Goal: Information Seeking & Learning: Learn about a topic

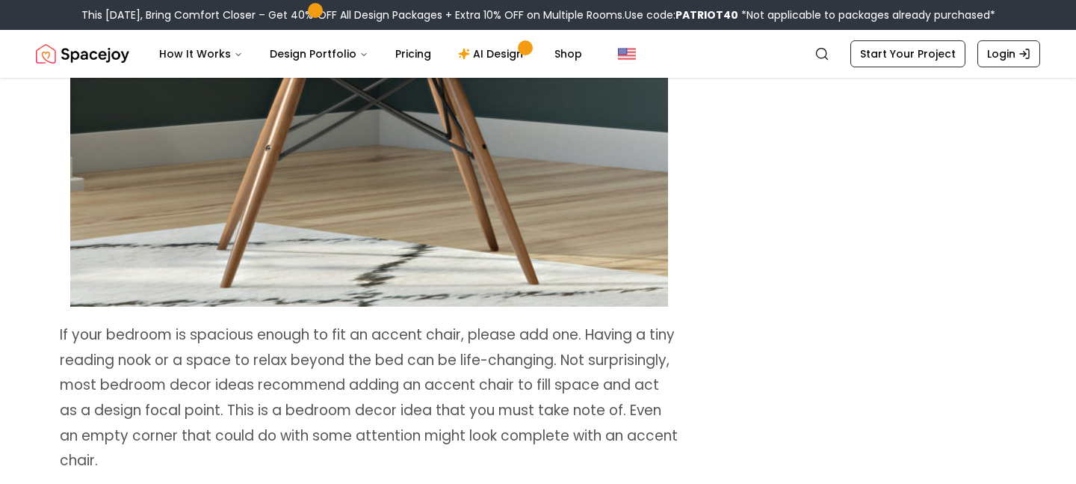
scroll to position [7359, 0]
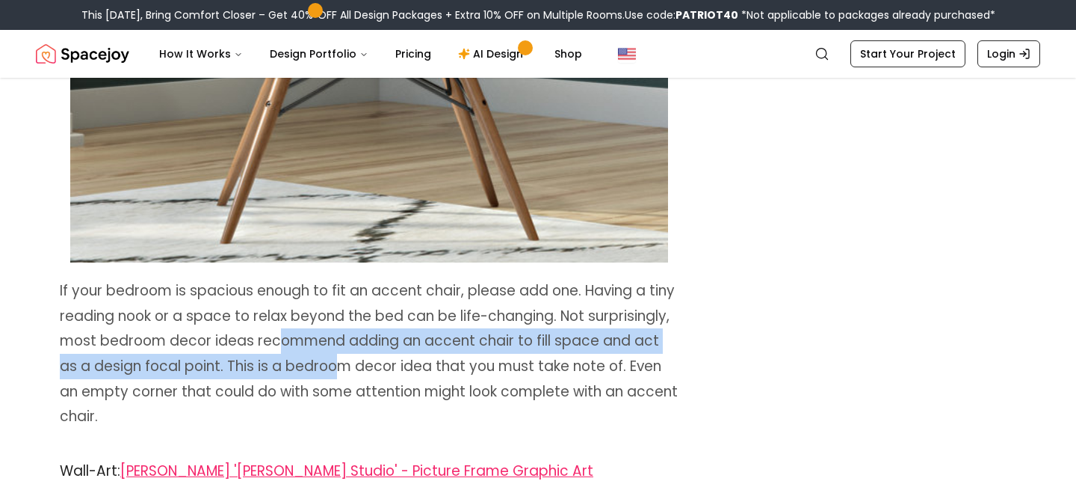
drag, startPoint x: 274, startPoint y: 342, endPoint x: 318, endPoint y: 380, distance: 58.2
click at [318, 380] on p "If your bedroom is spacious enough to fit an accent chair, please add one. Havi…" at bounding box center [369, 353] width 619 height 151
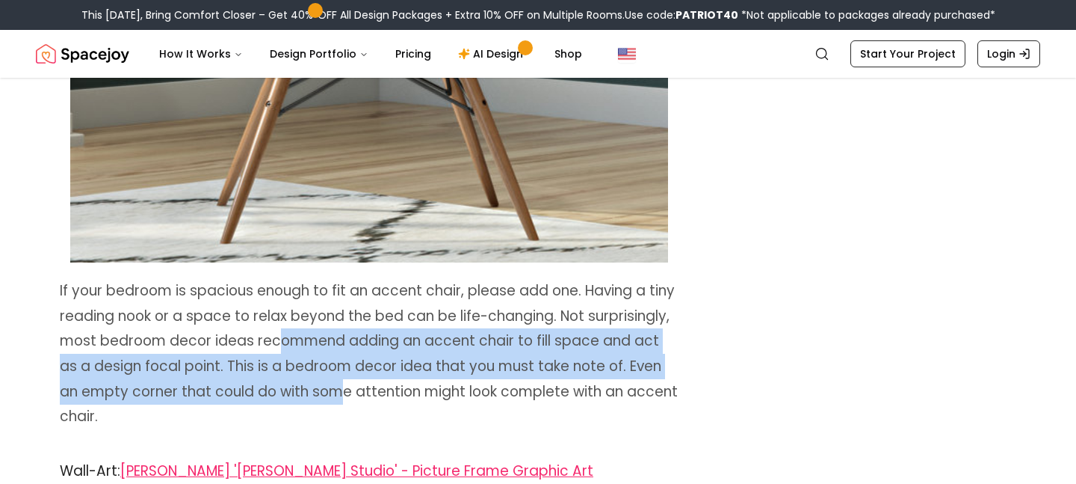
click at [318, 380] on span "If your bedroom is spacious enough to fit an accent chair, please add one. Havi…" at bounding box center [369, 353] width 618 height 146
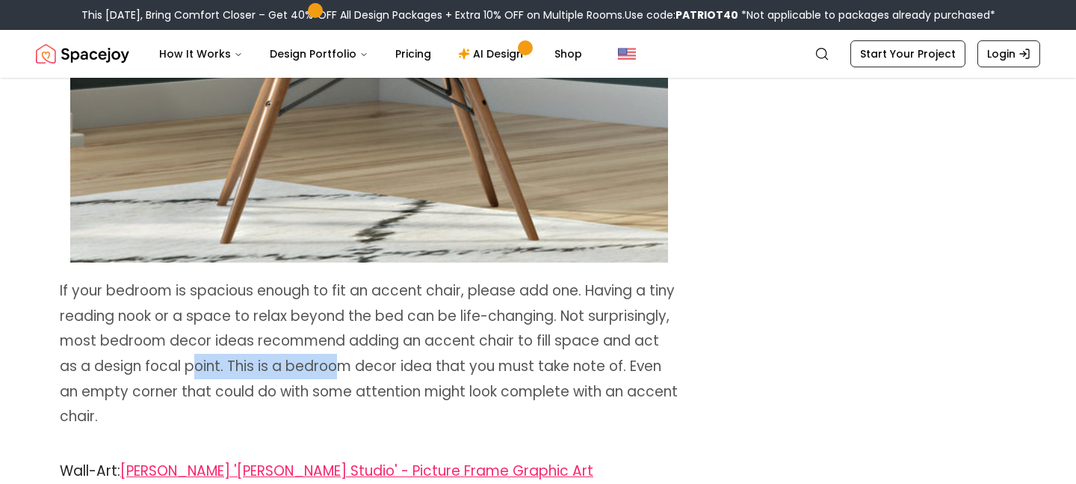
drag, startPoint x: 169, startPoint y: 362, endPoint x: 315, endPoint y: 369, distance: 146.7
click at [314, 368] on span "If your bedroom is spacious enough to fit an accent chair, please add one. Havi…" at bounding box center [369, 353] width 618 height 146
click at [356, 367] on span "If your bedroom is spacious enough to fit an accent chair, please add one. Havi…" at bounding box center [369, 353] width 618 height 146
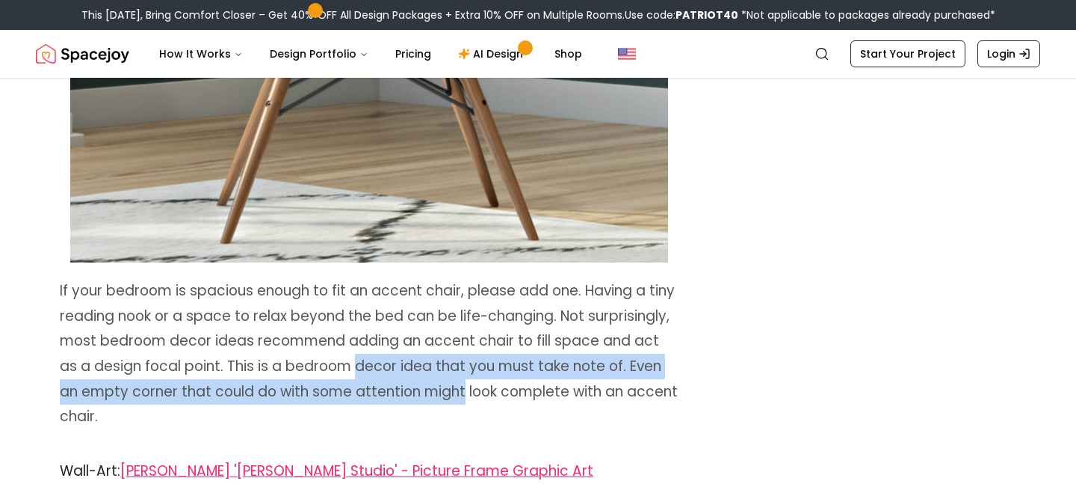
drag, startPoint x: 356, startPoint y: 367, endPoint x: 401, endPoint y: 401, distance: 56.7
click at [401, 400] on p "If your bedroom is spacious enough to fit an accent chair, please add one. Havi…" at bounding box center [369, 353] width 619 height 151
click at [401, 401] on p "If your bedroom is spacious enough to fit an accent chair, please add one. Havi…" at bounding box center [369, 353] width 619 height 151
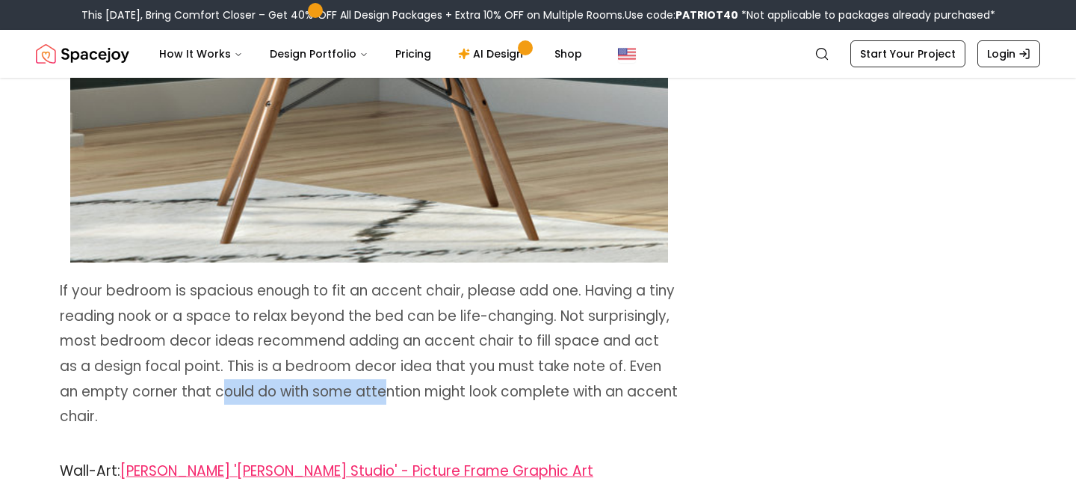
drag, startPoint x: 196, startPoint y: 390, endPoint x: 361, endPoint y: 392, distance: 165.2
click at [359, 392] on span "If your bedroom is spacious enough to fit an accent chair, please add one. Havi…" at bounding box center [369, 353] width 618 height 146
click at [390, 394] on span "If your bedroom is spacious enough to fit an accent chair, please add one. Havi…" at bounding box center [369, 353] width 618 height 146
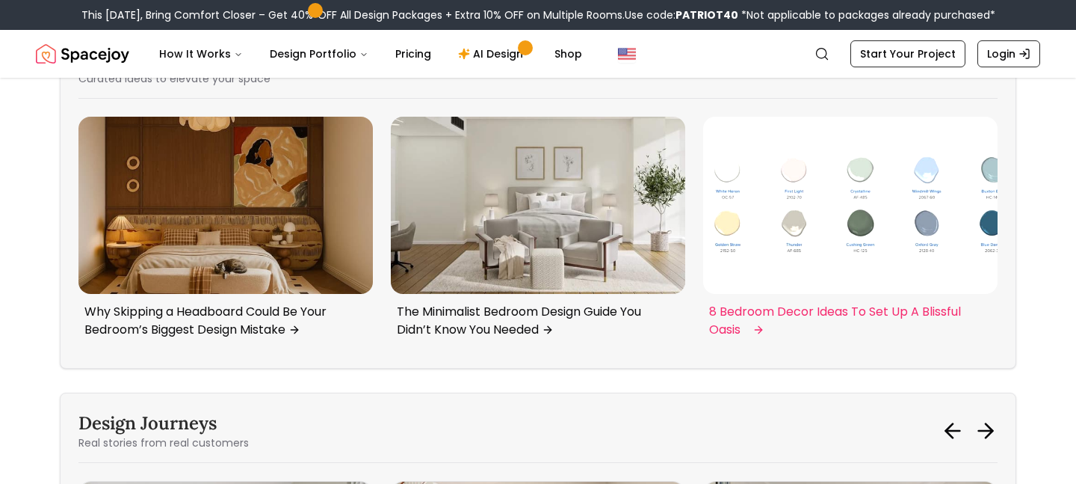
scroll to position [8935, 0]
